Goal: Obtain resource: Obtain resource

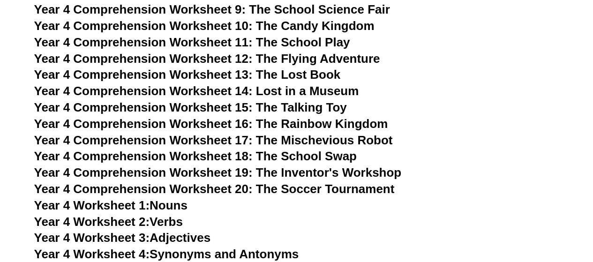
scroll to position [3479, 0]
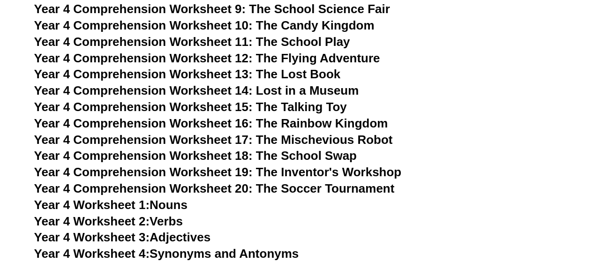
click at [304, 190] on span "Year 4 Comprehension Worksheet 20: The Soccer Tournament" at bounding box center [214, 188] width 360 height 14
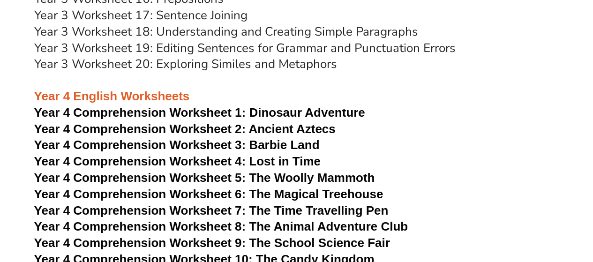
scroll to position [3238, 0]
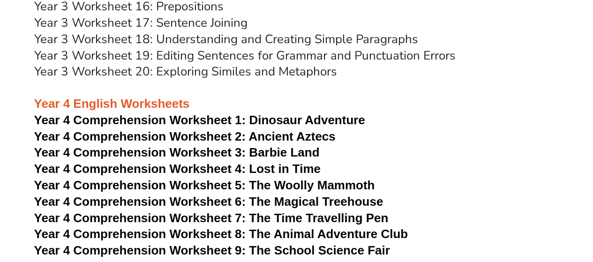
click at [130, 118] on span "Year 4 Comprehension Worksheet 1:" at bounding box center [140, 120] width 212 height 14
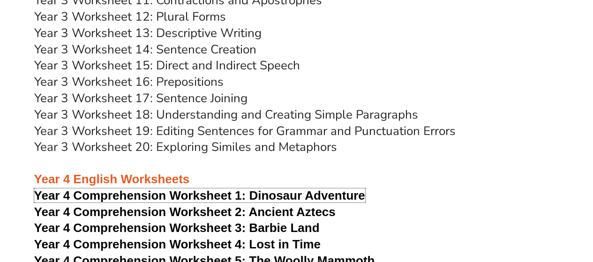
scroll to position [3097, 0]
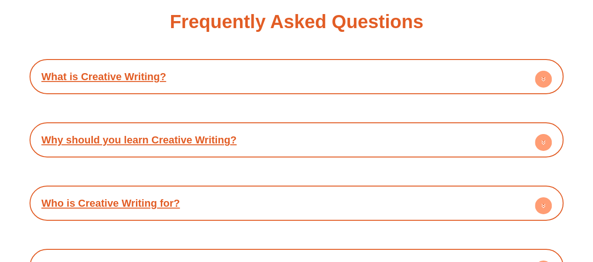
scroll to position [1500, 0]
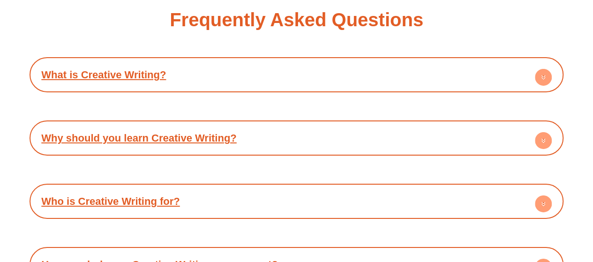
click at [266, 71] on h4 "What is Creative Writing?" at bounding box center [296, 75] width 525 height 26
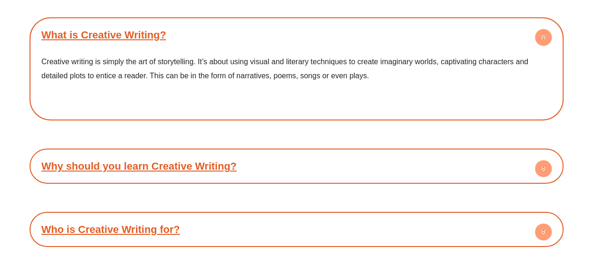
scroll to position [1594, 0]
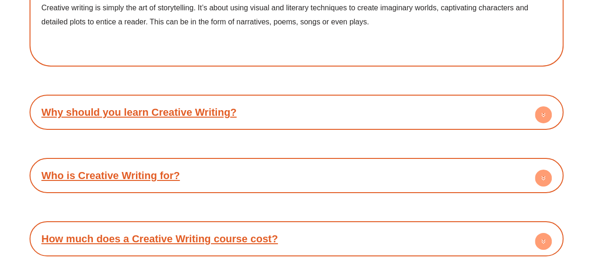
click at [278, 111] on h4 "Why should you learn Creative Writing?" at bounding box center [296, 112] width 525 height 26
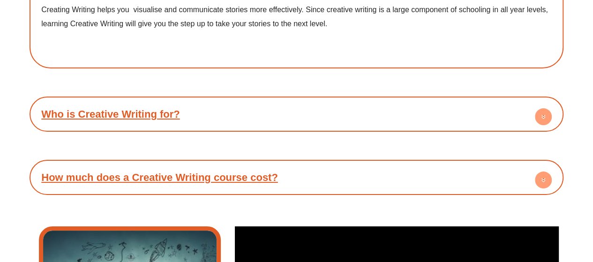
scroll to position [1734, 0]
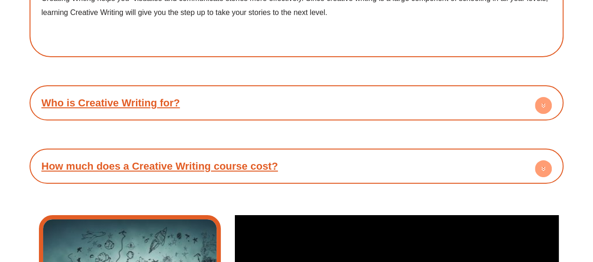
click at [275, 109] on h4 "Who is Creative Writing for?" at bounding box center [296, 103] width 525 height 26
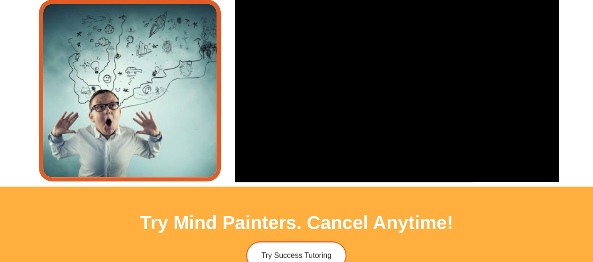
scroll to position [2016, 0]
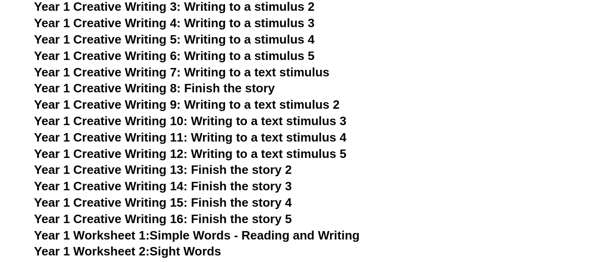
scroll to position [1357, 0]
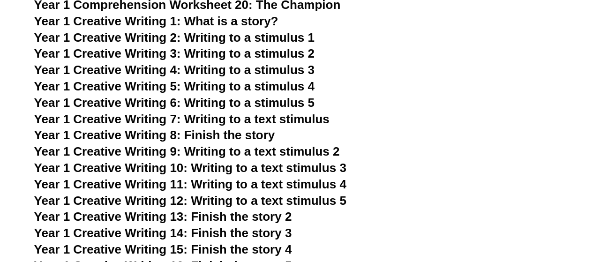
click at [217, 139] on span "Year 1 Creative Writing 8: Finish the story" at bounding box center [154, 135] width 241 height 14
click at [288, 37] on span "Year 1 Creative Writing 2: Writing to a stimulus 1" at bounding box center [174, 37] width 280 height 14
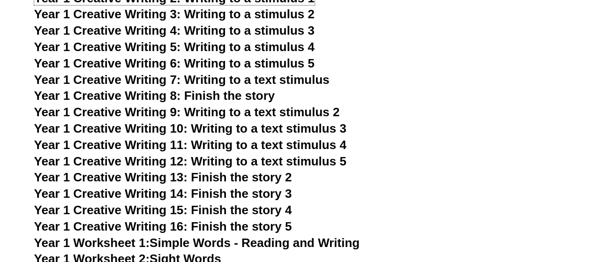
scroll to position [1403, 0]
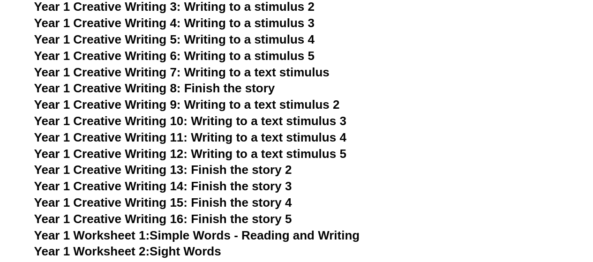
click at [316, 108] on span "Year 1 Creative Writing 9: Writing to a text stimulus 2" at bounding box center [187, 104] width 306 height 14
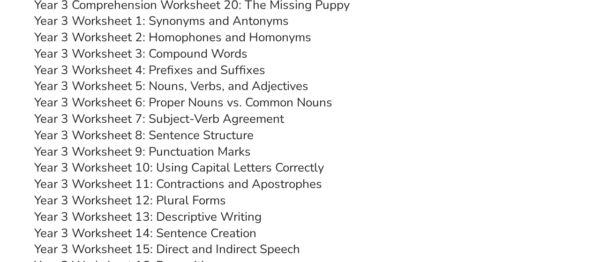
scroll to position [3066, 0]
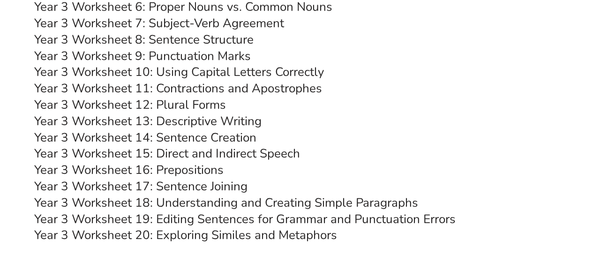
click at [207, 121] on link "Year 3 Worksheet 13: Descriptive Writing" at bounding box center [147, 121] width 227 height 16
click at [232, 137] on link "Year 3 Worksheet 14: Sentence Creation" at bounding box center [145, 137] width 222 height 16
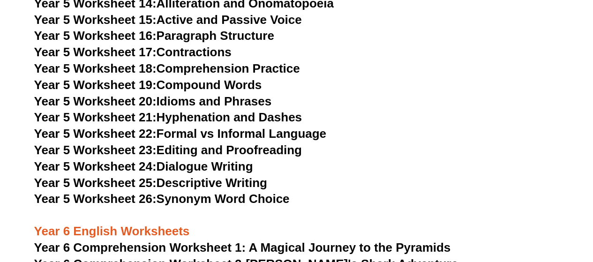
scroll to position [4472, 0]
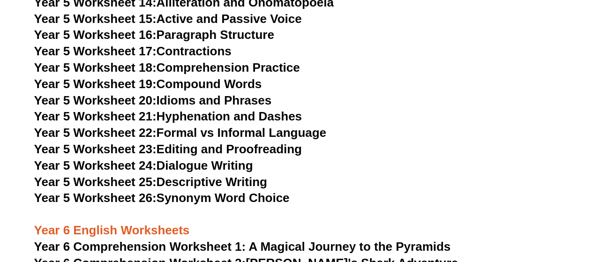
click at [204, 180] on link "Year 5 Worksheet 25: Descriptive Writing" at bounding box center [150, 182] width 233 height 14
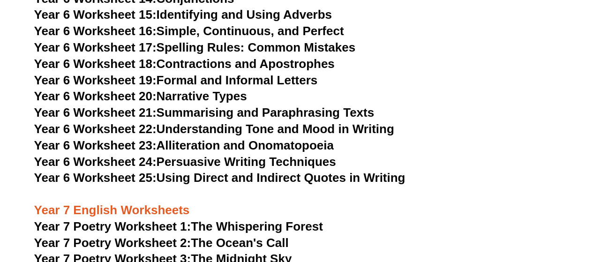
scroll to position [5222, 0]
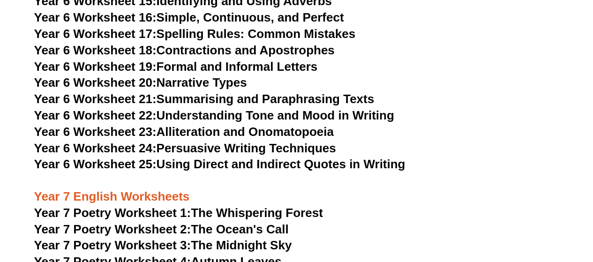
drag, startPoint x: 231, startPoint y: 116, endPoint x: 174, endPoint y: 116, distance: 56.2
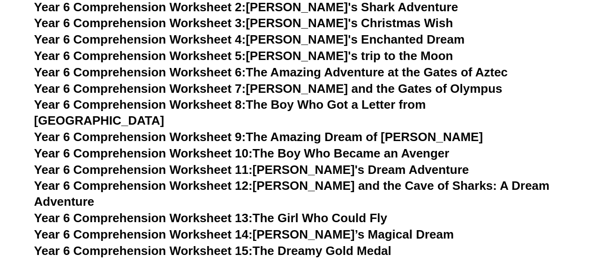
scroll to position [4612, 0]
